Goal: Task Accomplishment & Management: Manage account settings

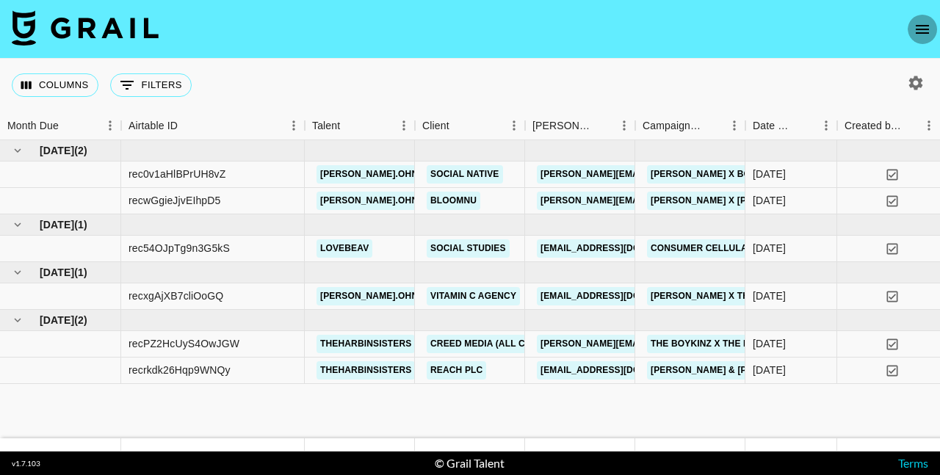
click at [918, 36] on icon "open drawer" at bounding box center [922, 30] width 18 height 18
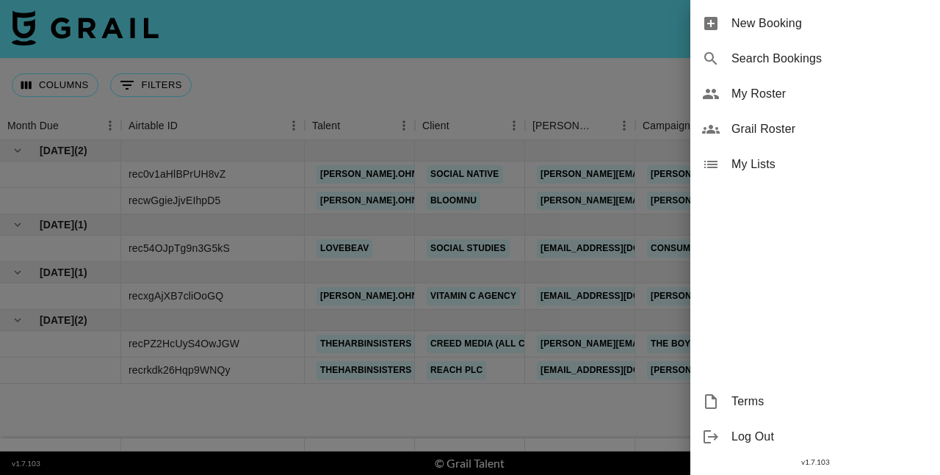
click at [783, 102] on span "My Roster" at bounding box center [829, 94] width 197 height 18
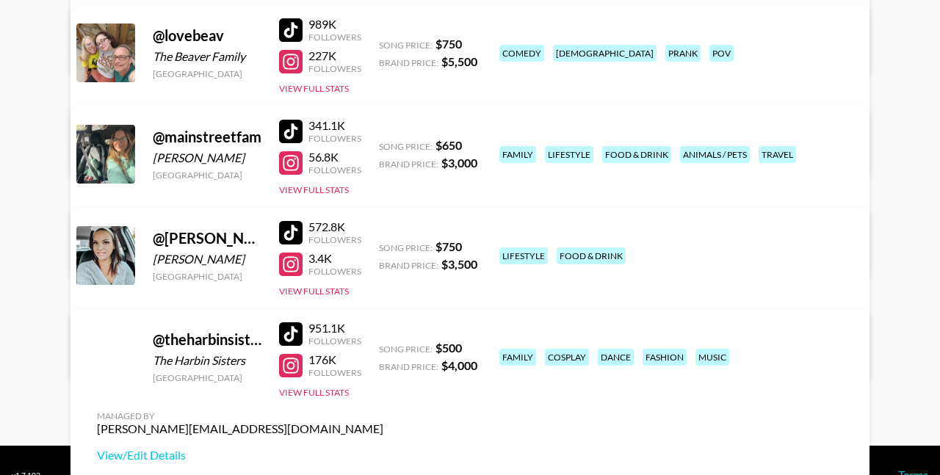
scroll to position [327, 0]
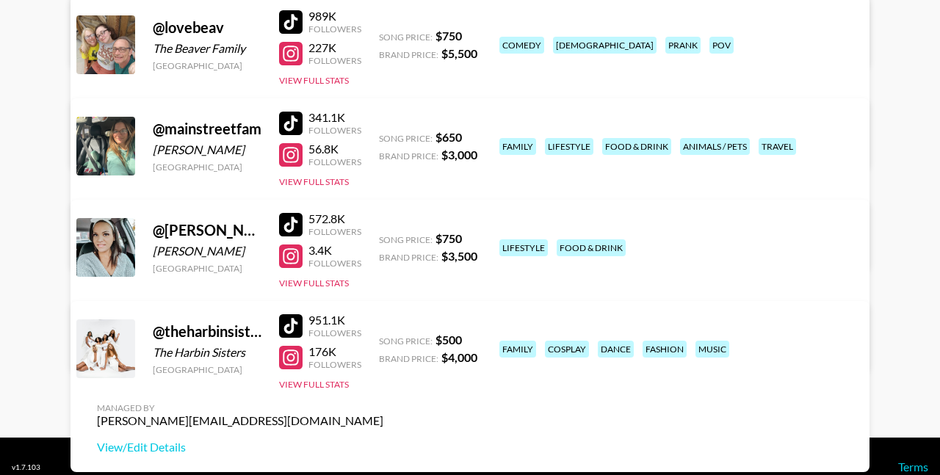
click at [291, 226] on div at bounding box center [290, 224] width 23 height 23
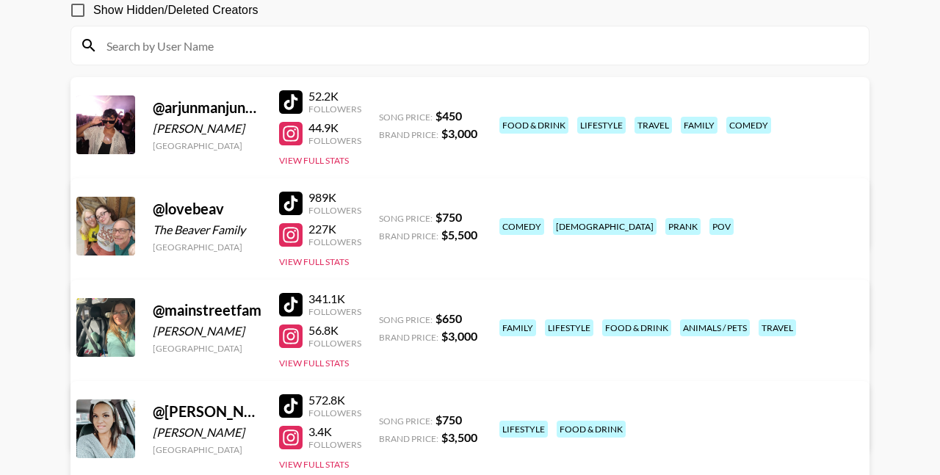
scroll to position [137, 0]
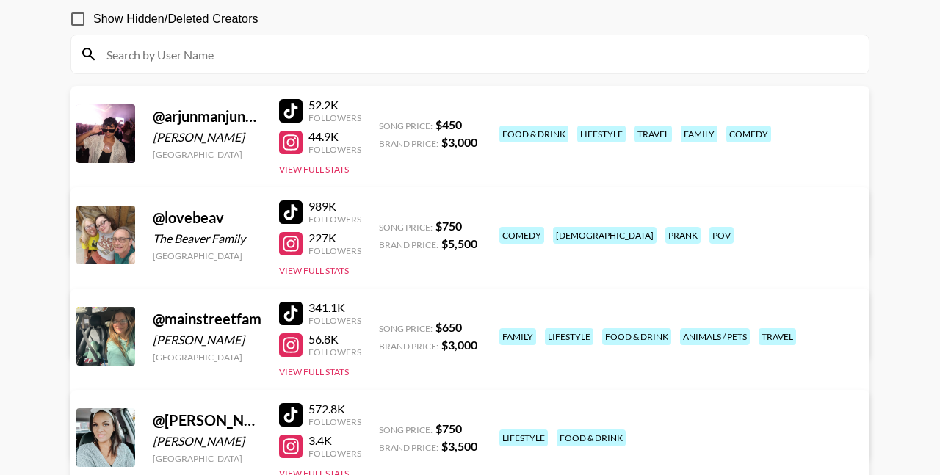
click at [289, 313] on div at bounding box center [290, 313] width 23 height 23
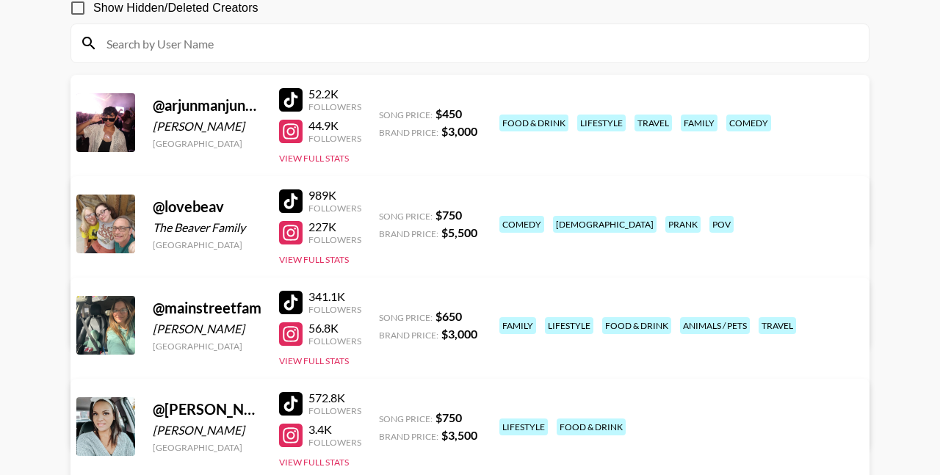
scroll to position [148, 0]
click at [292, 128] on div at bounding box center [290, 131] width 23 height 23
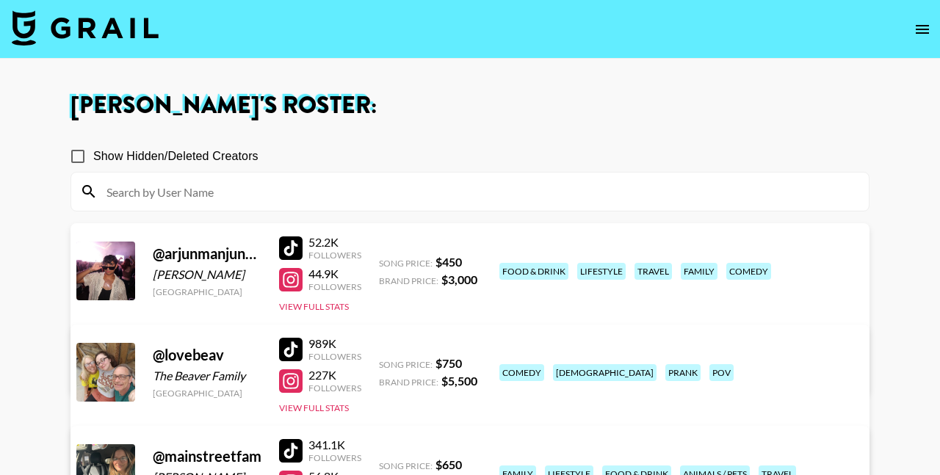
scroll to position [0, 0]
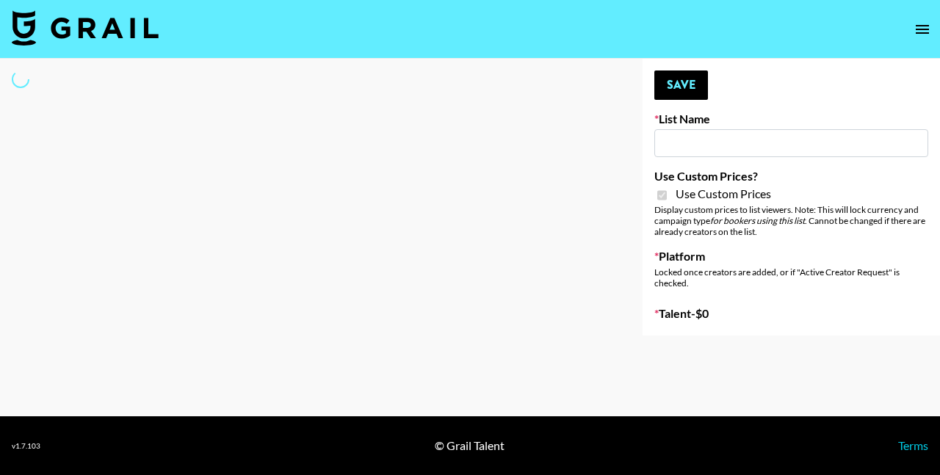
select select "Brand"
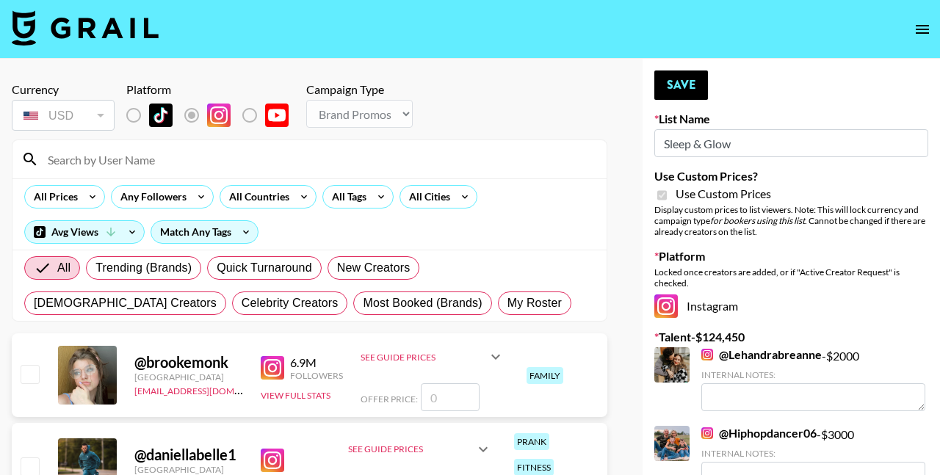
type input "Sleep & Glow"
checkbox input "true"
click at [507, 298] on span "My Roster" at bounding box center [534, 303] width 54 height 18
click at [507, 303] on input "My Roster" at bounding box center [507, 303] width 0 height 0
radio input "true"
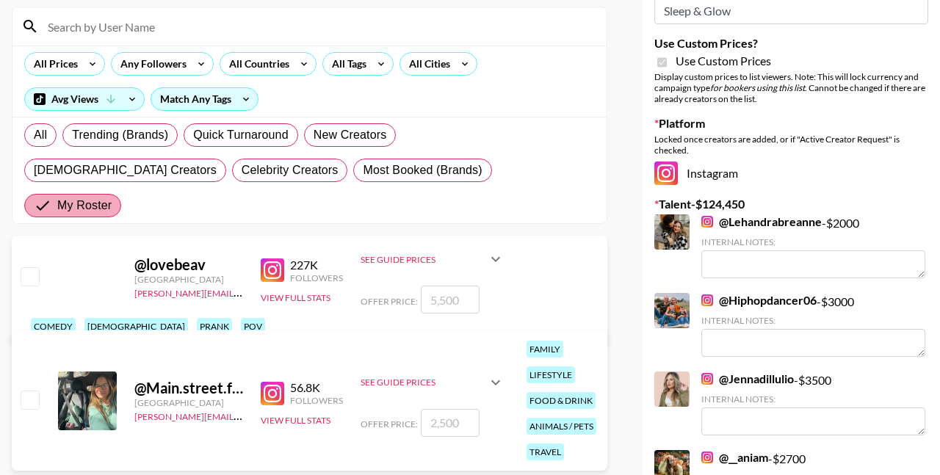
scroll to position [135, 0]
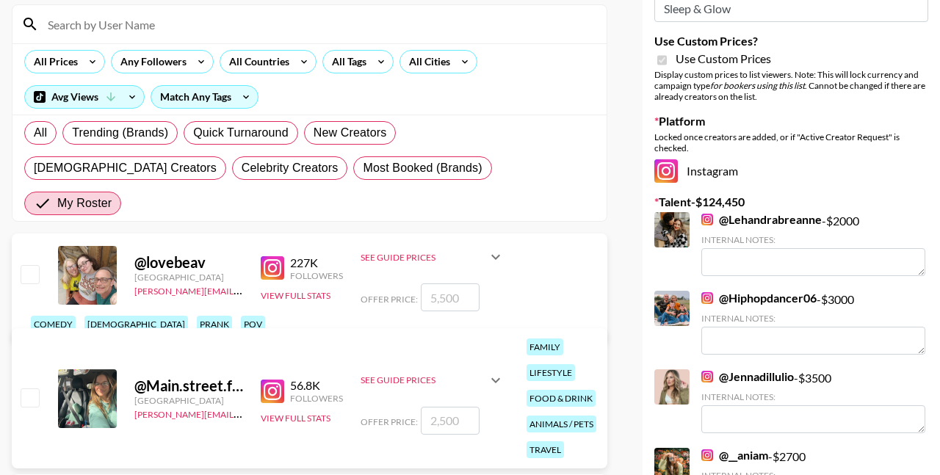
click at [411, 252] on div "See Guide Prices" at bounding box center [423, 257] width 126 height 11
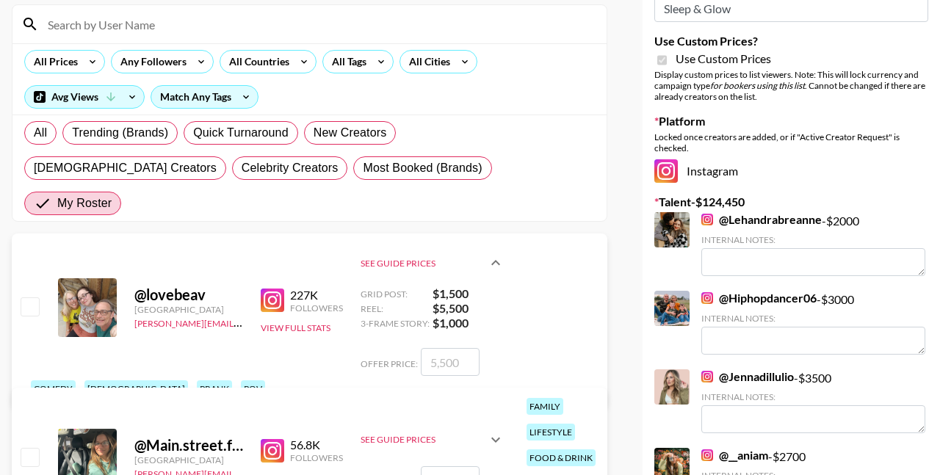
click at [411, 258] on div "See Guide Prices" at bounding box center [423, 263] width 126 height 11
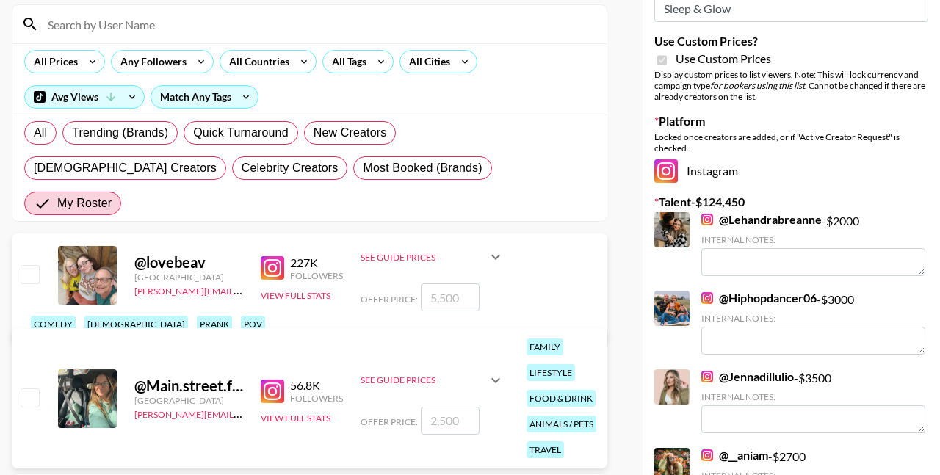
click at [31, 265] on input "checkbox" at bounding box center [30, 274] width 18 height 18
checkbox input "true"
type input "5500"
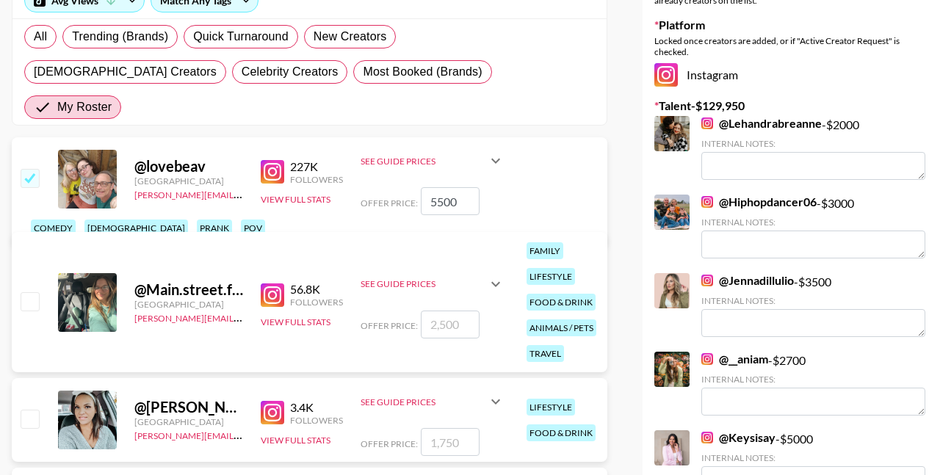
scroll to position [238, 0]
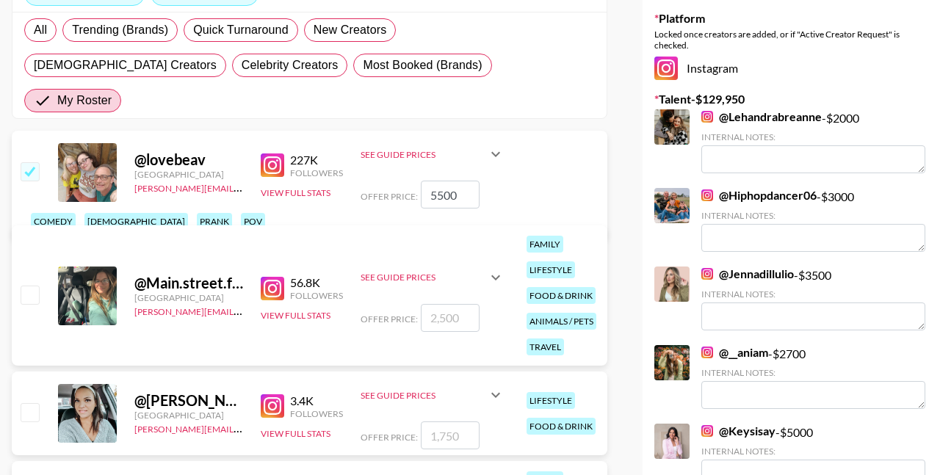
click at [31, 286] on input "checkbox" at bounding box center [30, 295] width 18 height 18
checkbox input "true"
type input "2500"
click at [33, 403] on input "checkbox" at bounding box center [30, 412] width 18 height 18
checkbox input "true"
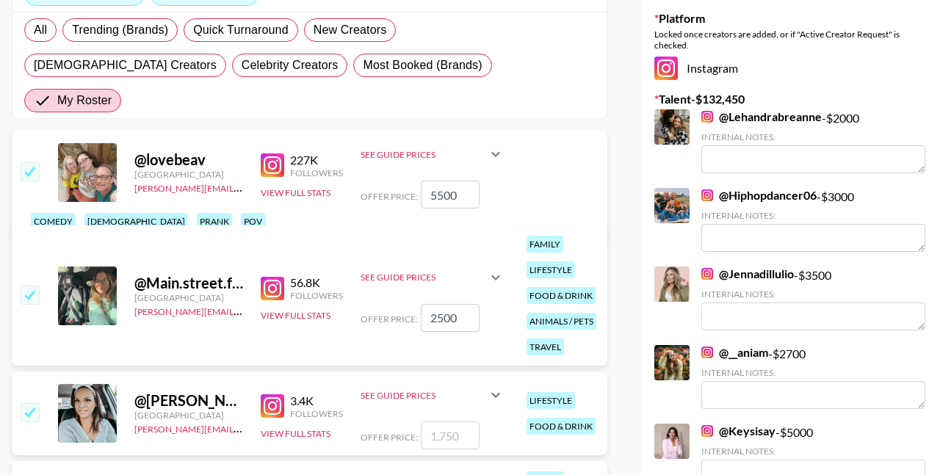
type input "1750"
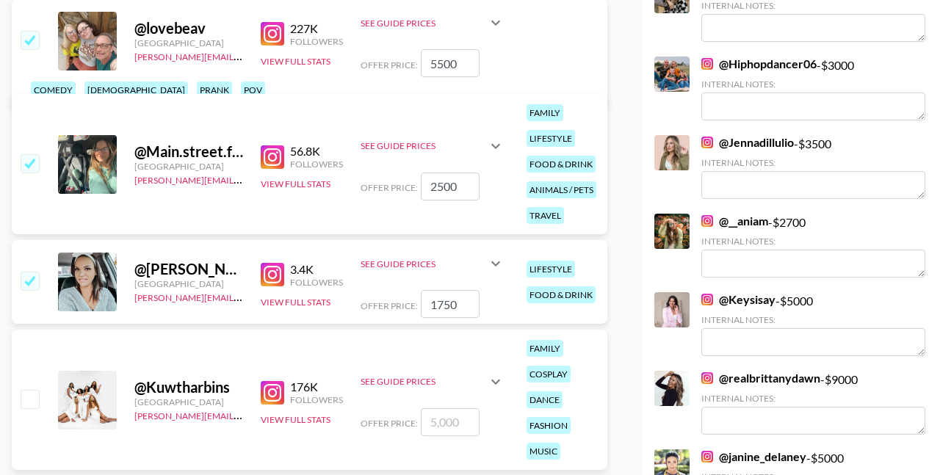
scroll to position [385, 0]
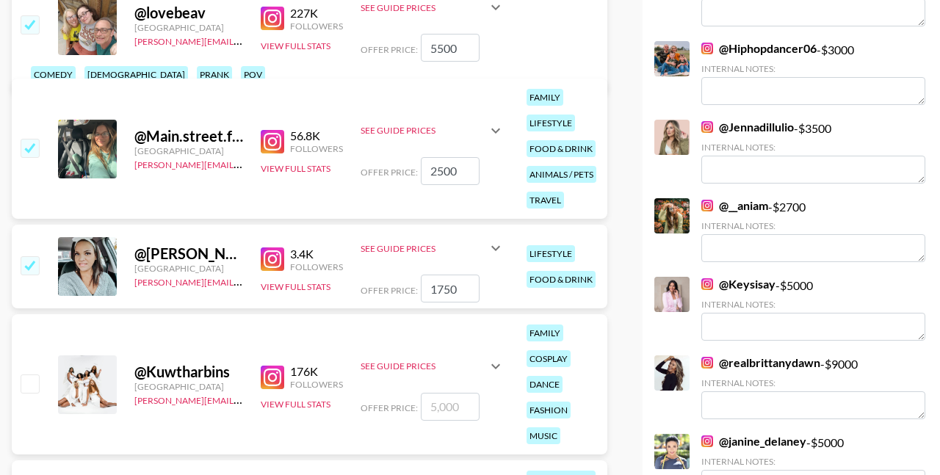
click at [31, 374] on input "checkbox" at bounding box center [30, 383] width 18 height 18
checkbox input "true"
type input "5000"
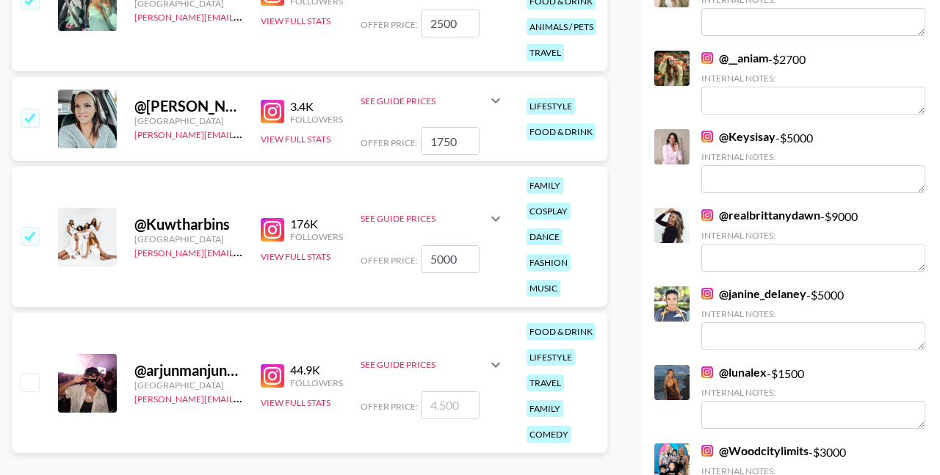
scroll to position [534, 0]
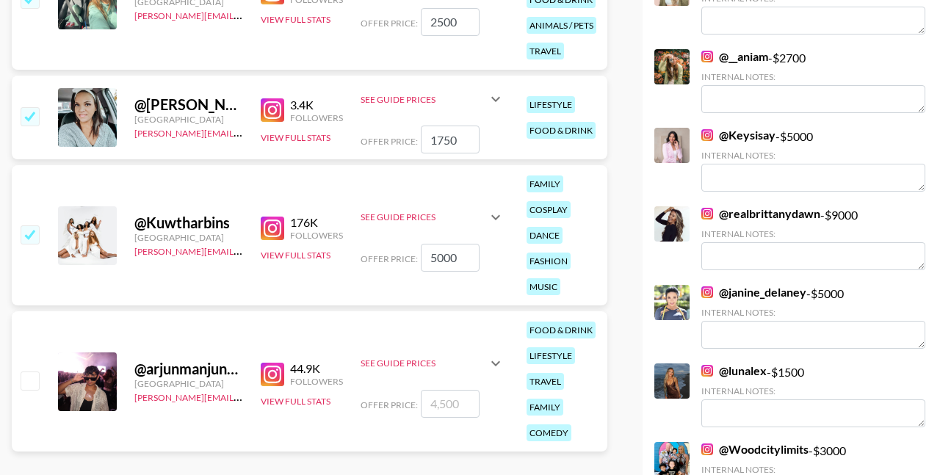
click at [27, 225] on input "checkbox" at bounding box center [30, 234] width 18 height 18
checkbox input "false"
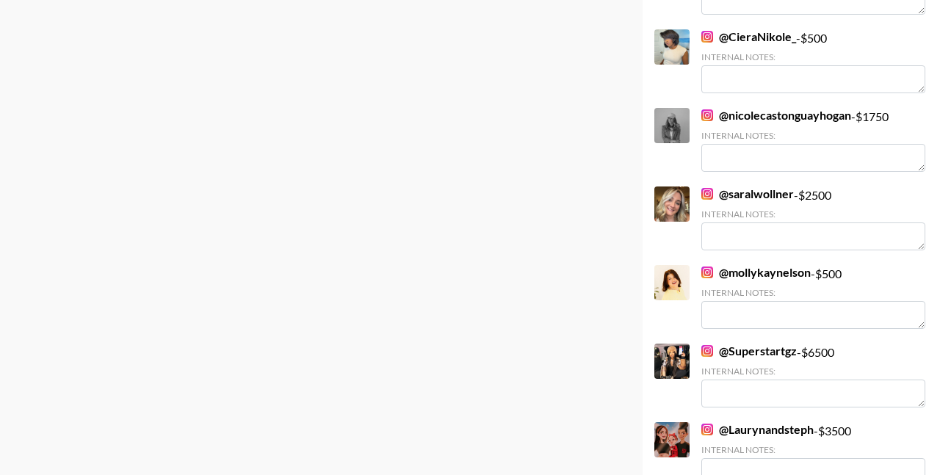
scroll to position [0, 0]
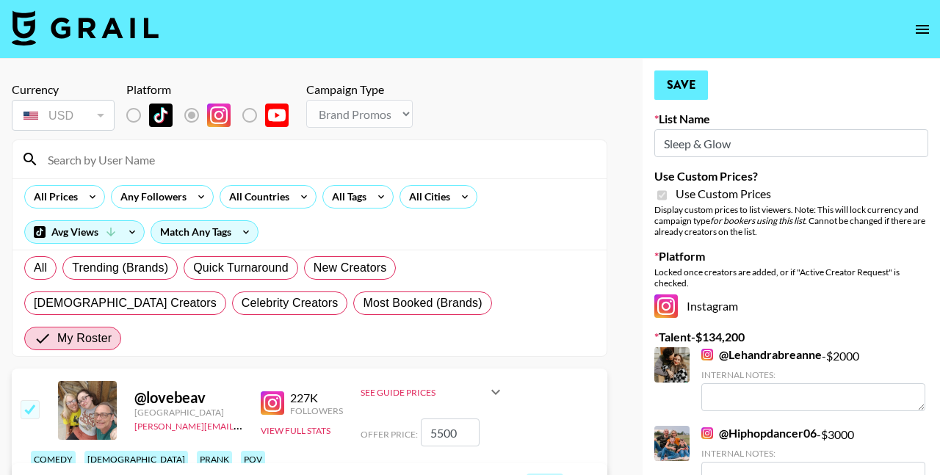
click at [689, 91] on button "Save" at bounding box center [681, 84] width 54 height 29
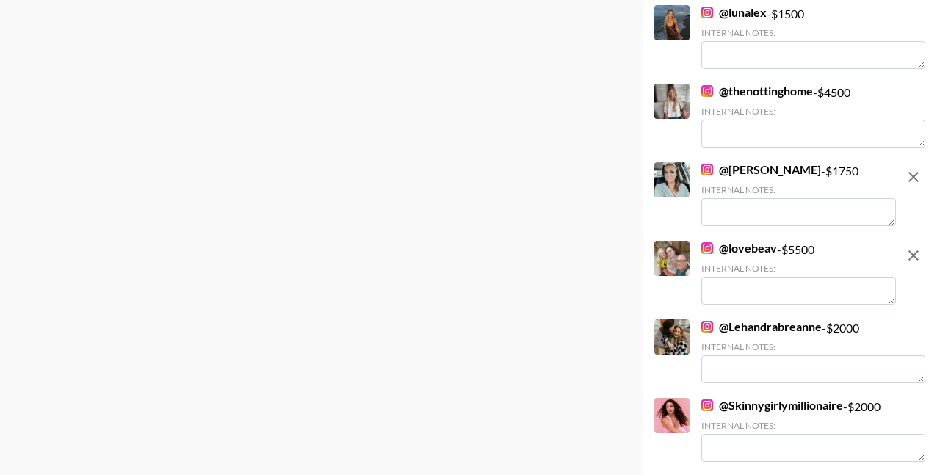
scroll to position [1244, 0]
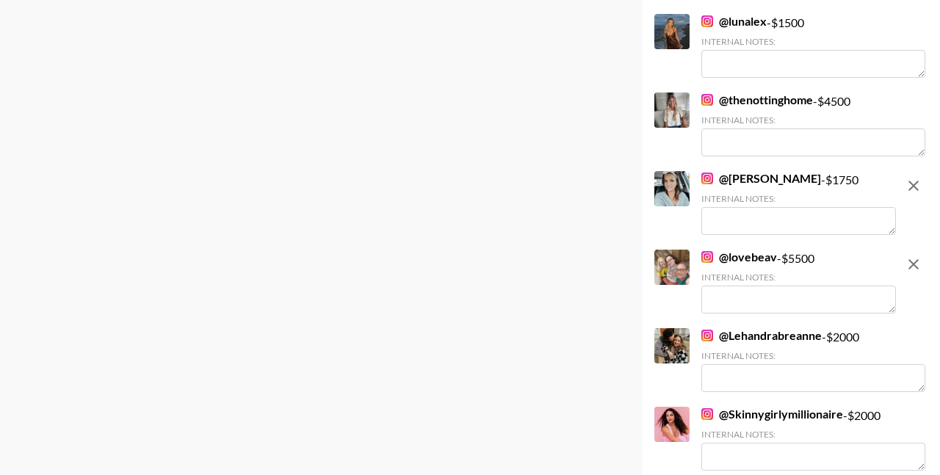
click at [739, 303] on textarea at bounding box center [798, 300] width 195 height 28
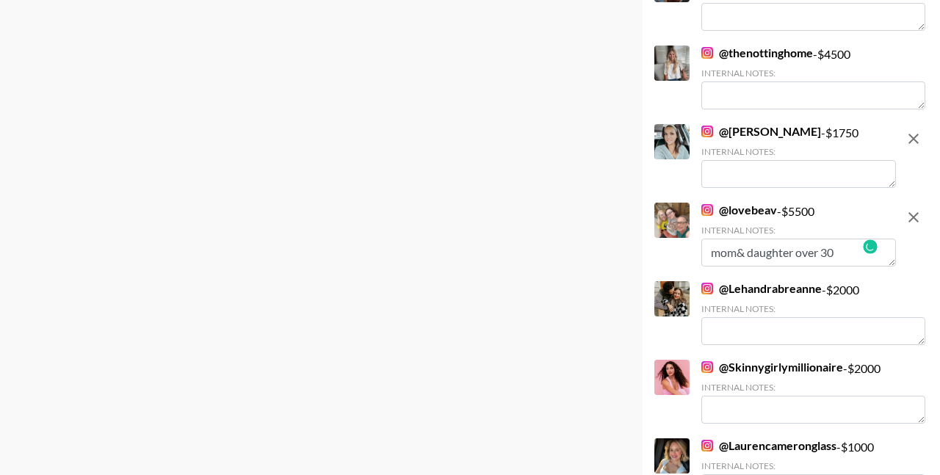
click at [795, 250] on textarea "mom& daughter over 30" at bounding box center [798, 253] width 195 height 28
click at [736, 253] on textarea "mom& daughter are both over 30" at bounding box center [798, 253] width 195 height 28
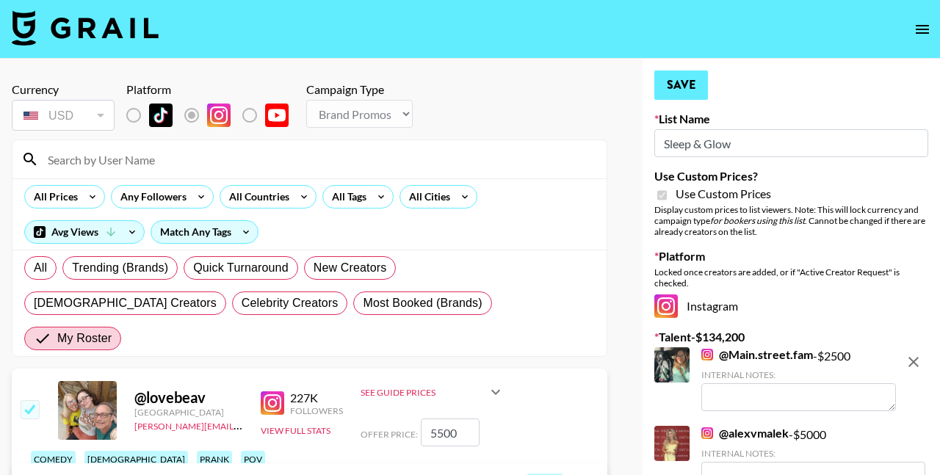
type textarea "mom & daughter are both over 30"
click at [686, 81] on button "Save" at bounding box center [681, 84] width 54 height 29
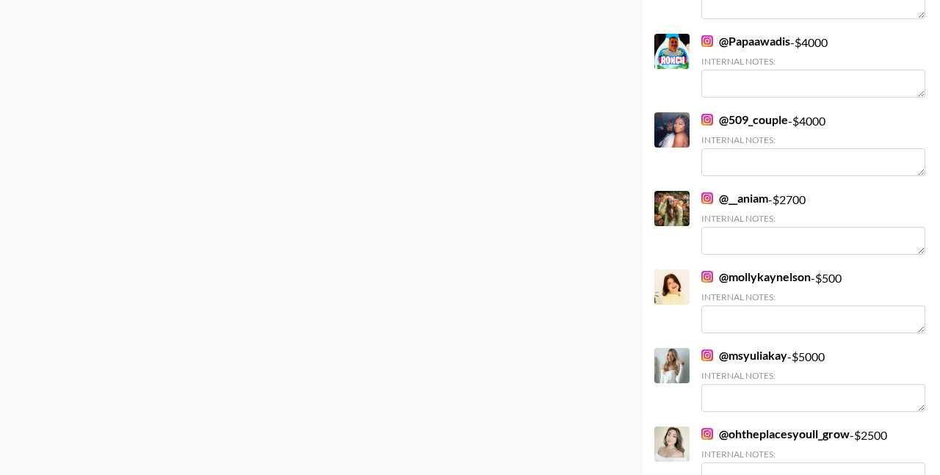
scroll to position [2486, 0]
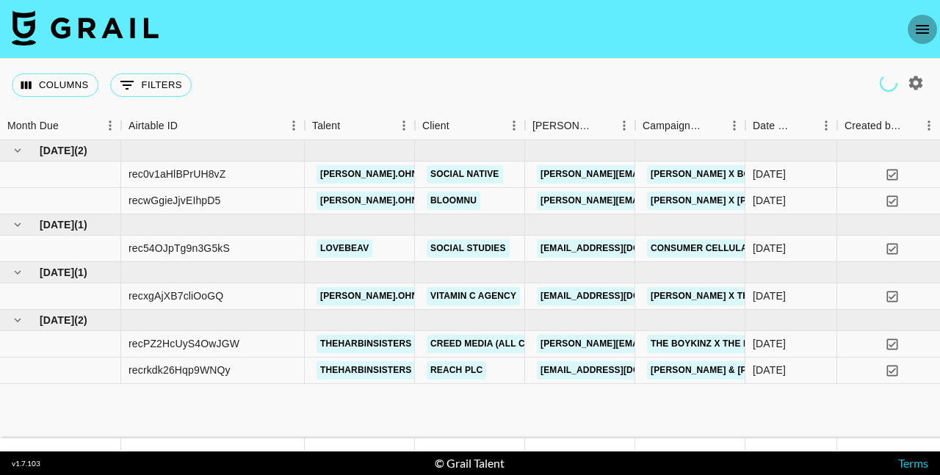
click at [916, 31] on icon "open drawer" at bounding box center [922, 30] width 18 height 18
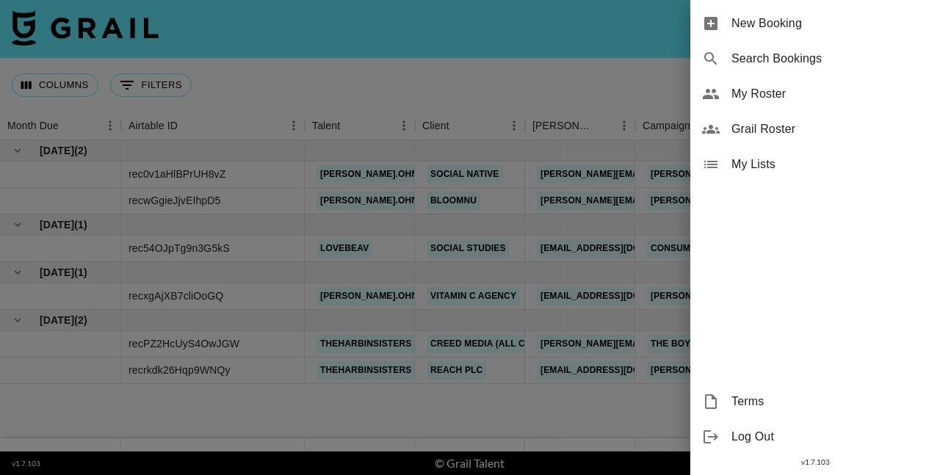
click at [765, 99] on span "My Roster" at bounding box center [829, 94] width 197 height 18
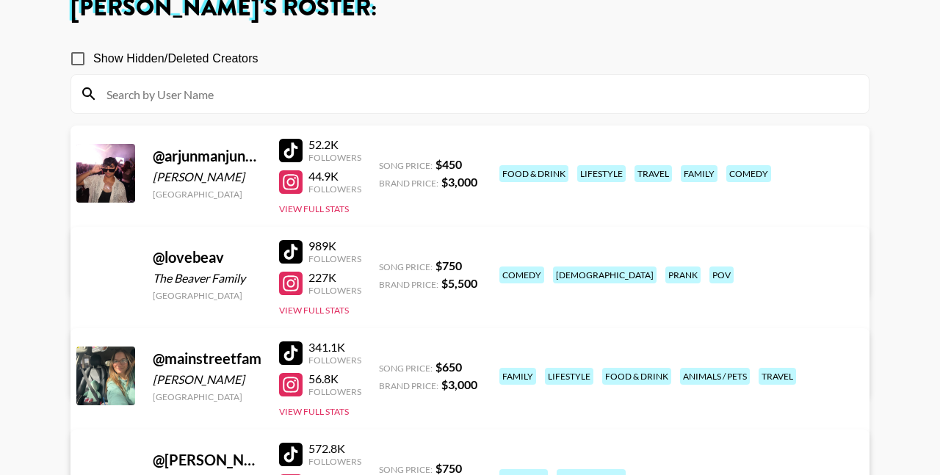
scroll to position [128, 0]
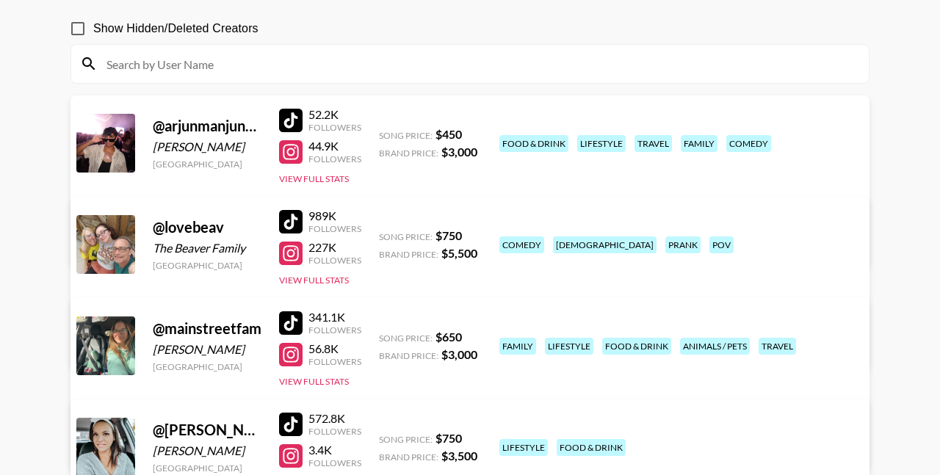
click at [291, 224] on div at bounding box center [290, 221] width 23 height 23
click at [295, 254] on div at bounding box center [290, 253] width 23 height 23
